Goal: Answer question/provide support: Share knowledge or assist other users

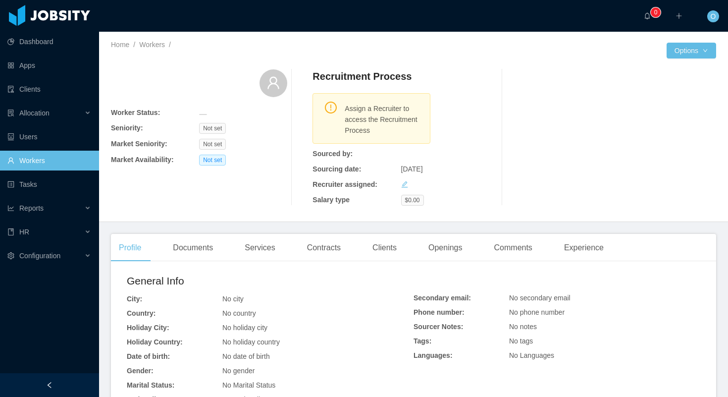
click at [442, 226] on main "Home / Workers / / Options Worker Status: Seniority: Not set Market Seniority: …" at bounding box center [413, 214] width 629 height 365
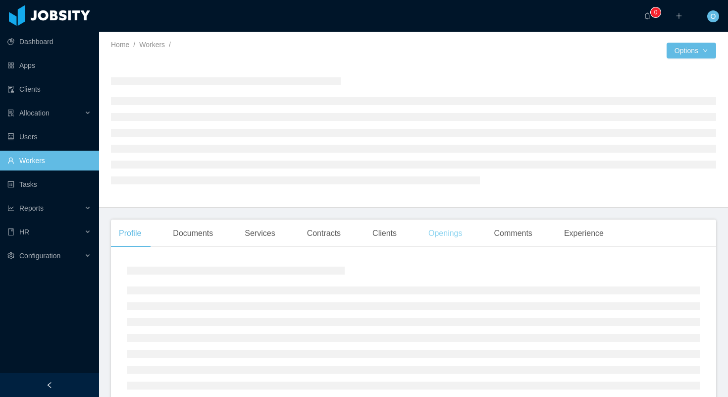
click at [439, 232] on div "Openings" at bounding box center [446, 233] width 50 height 28
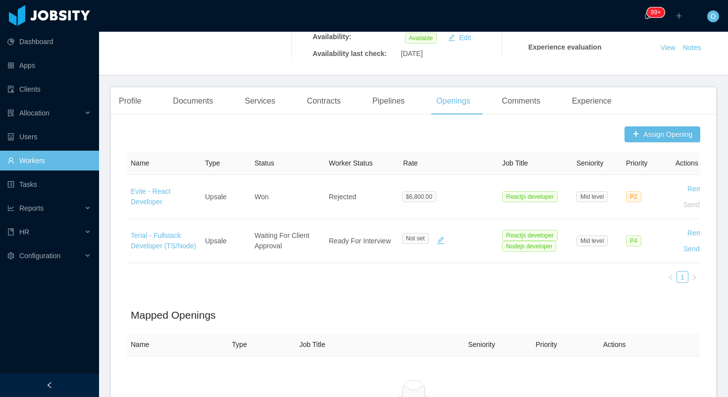
scroll to position [236, 0]
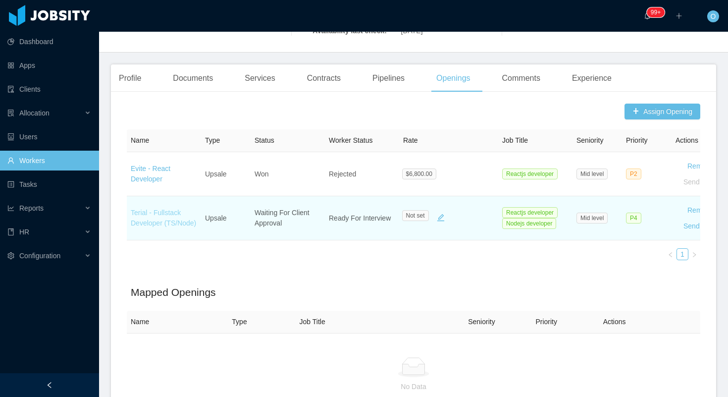
click at [169, 210] on link "Terial - Fullstack Developer (TS/Node)" at bounding box center [163, 218] width 65 height 18
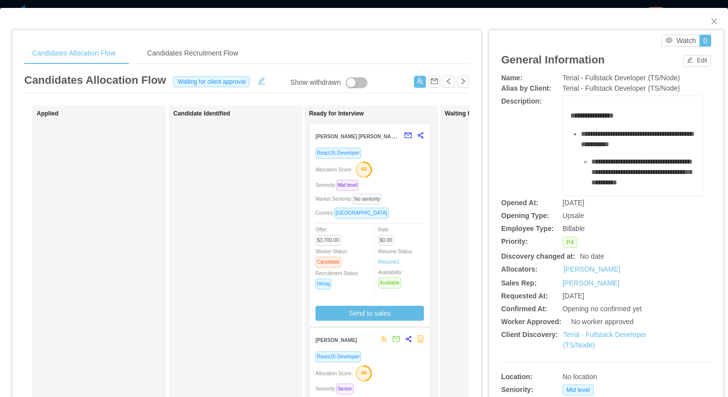
scroll to position [0, 15]
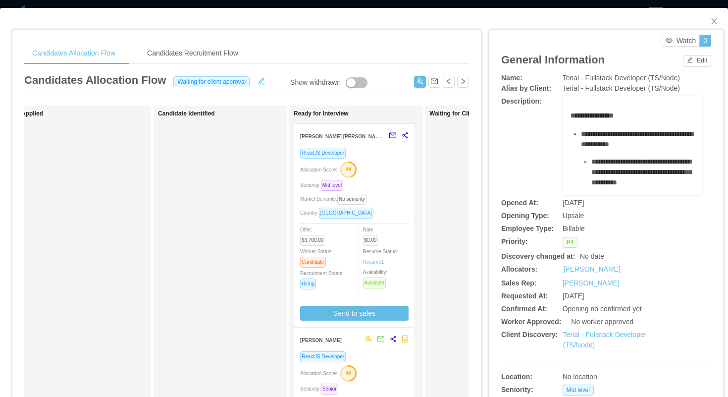
click at [382, 164] on div "Allocation Score: 44" at bounding box center [354, 169] width 108 height 16
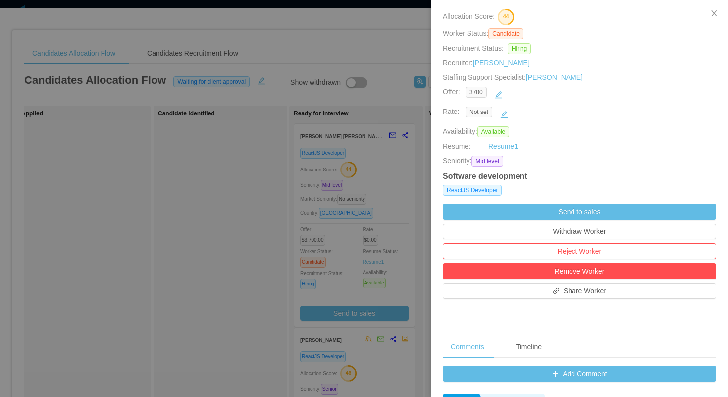
scroll to position [229, 0]
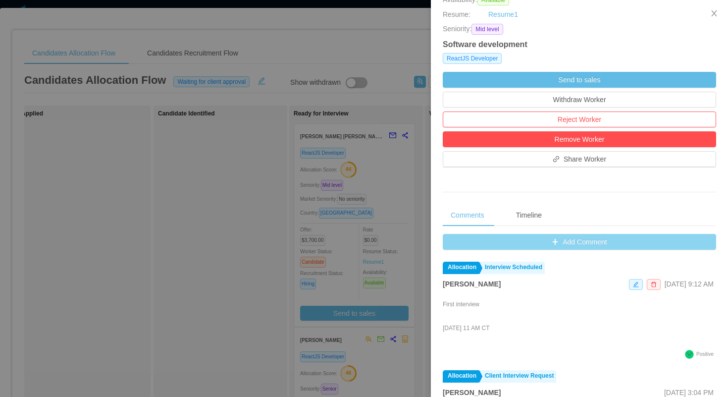
click at [457, 241] on button "Add Comment" at bounding box center [579, 242] width 273 height 16
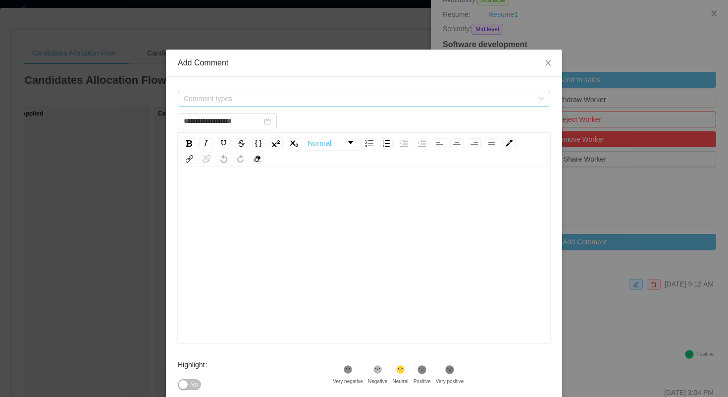
click at [314, 96] on span "Comment types" at bounding box center [359, 99] width 350 height 10
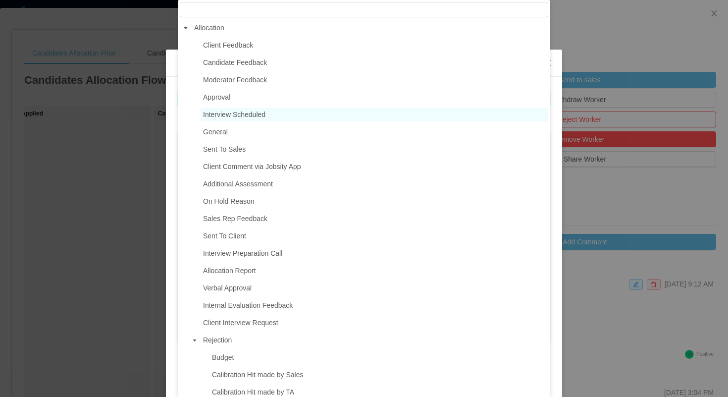
click at [251, 113] on span "Interview Scheduled" at bounding box center [234, 114] width 62 height 8
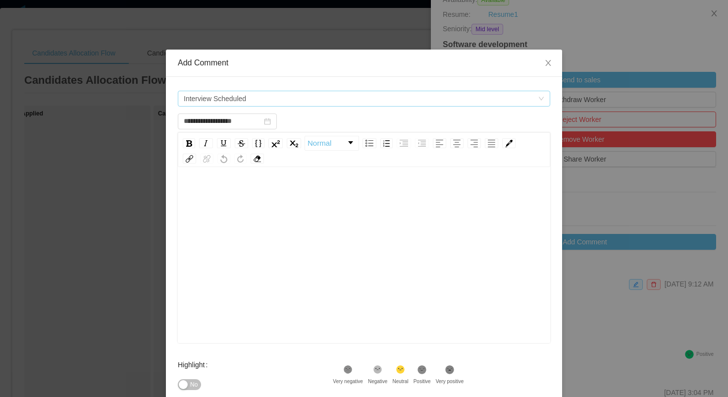
click at [259, 100] on span "Interview Scheduled" at bounding box center [361, 98] width 354 height 15
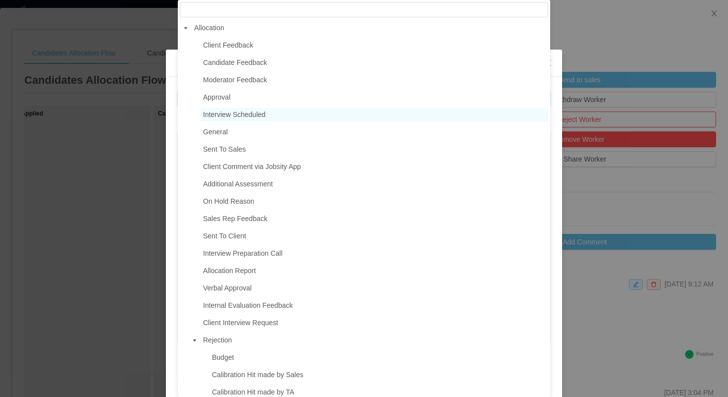
click at [265, 82] on span "Moderator Feedback" at bounding box center [235, 80] width 64 height 8
type input "**********"
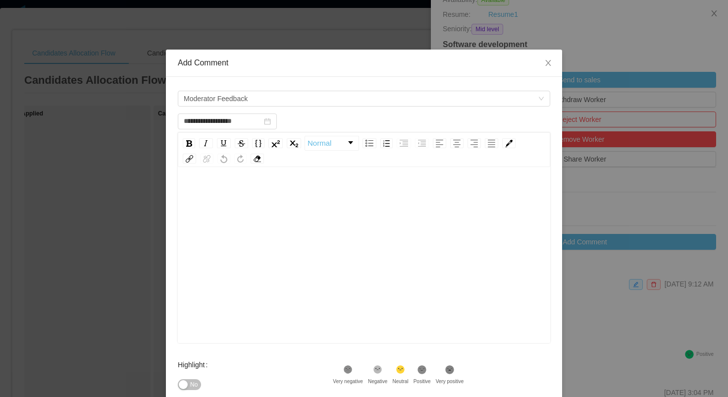
click at [246, 227] on div "rdw-editor" at bounding box center [364, 270] width 357 height 173
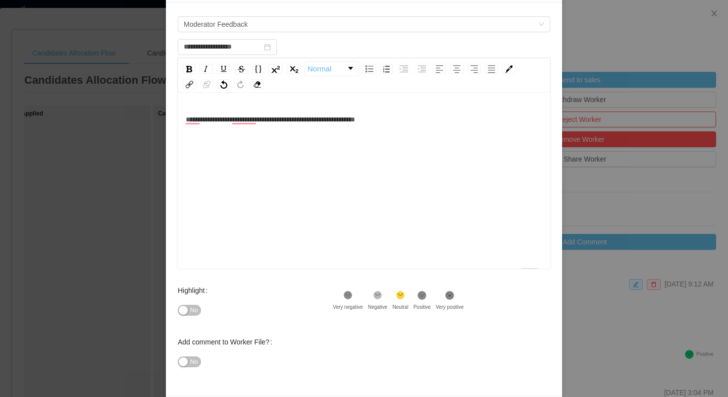
scroll to position [85, 0]
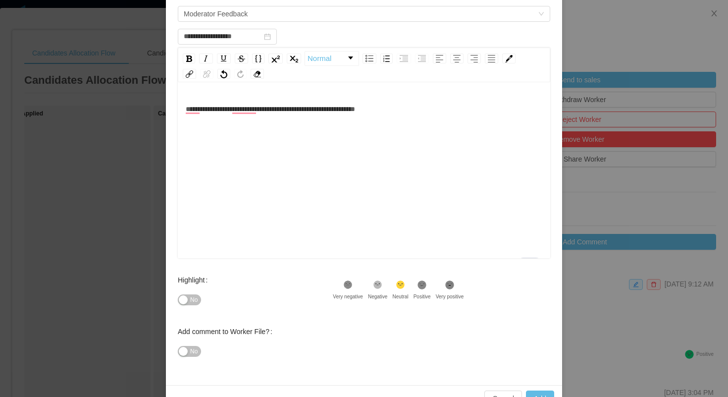
click at [427, 286] on icon at bounding box center [422, 284] width 8 height 8
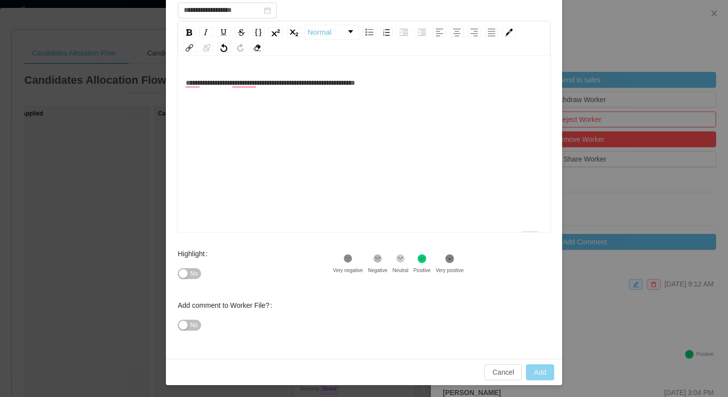
click at [535, 369] on button "Add" at bounding box center [540, 372] width 28 height 16
type input "**********"
